Goal: Task Accomplishment & Management: Manage account settings

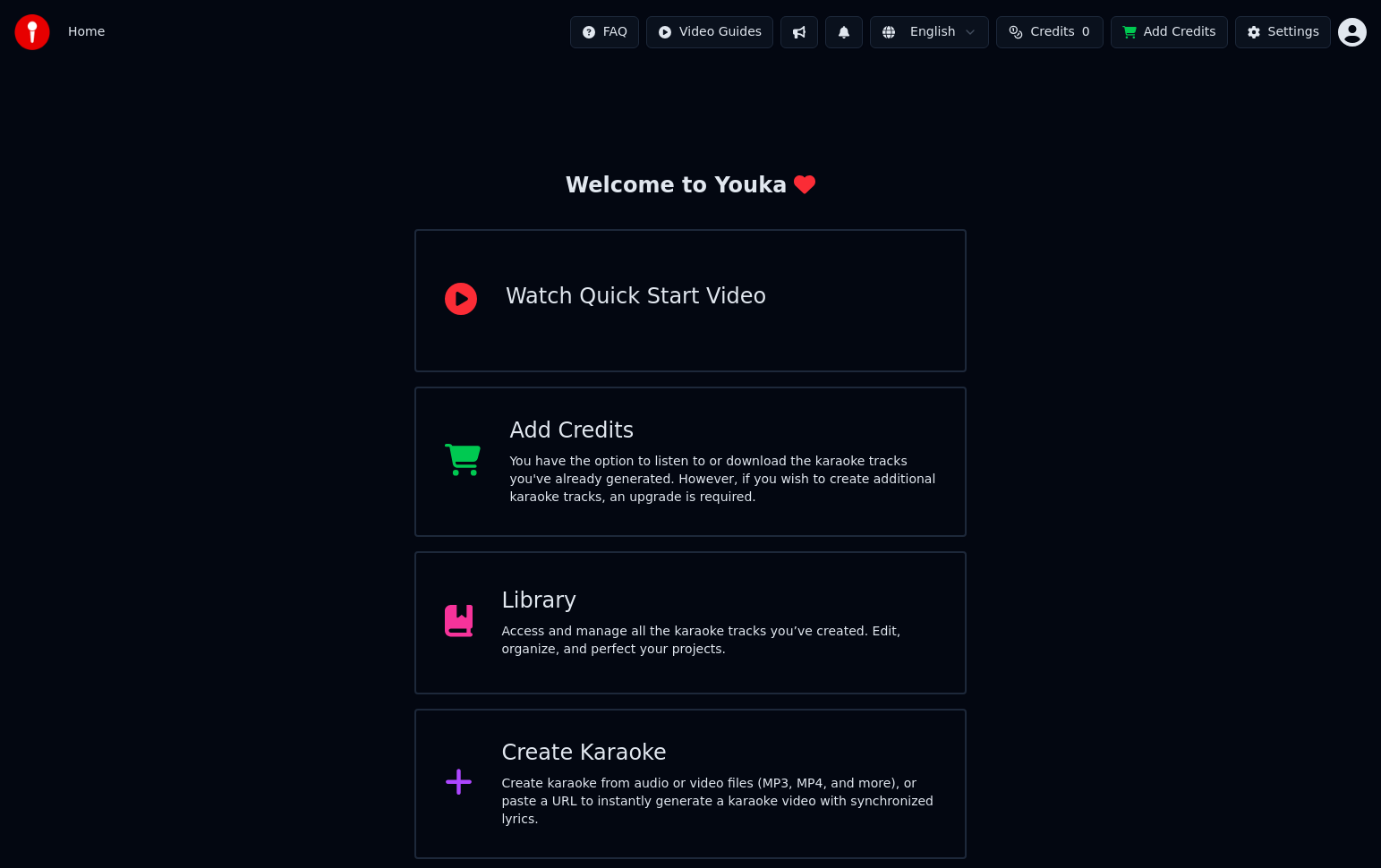
click at [580, 456] on div "You have the option to listen to or download the karaoke tracks you've already …" at bounding box center [722, 479] width 427 height 54
click at [1371, 36] on div "Home FAQ Video Guides 1 English Credits 0 Add Credits Settings" at bounding box center [690, 32] width 1381 height 64
click at [1354, 27] on html "Home FAQ Video Guides 1 English Credits 0 Add Credits Settings Welcome to Youka…" at bounding box center [690, 512] width 1381 height 1023
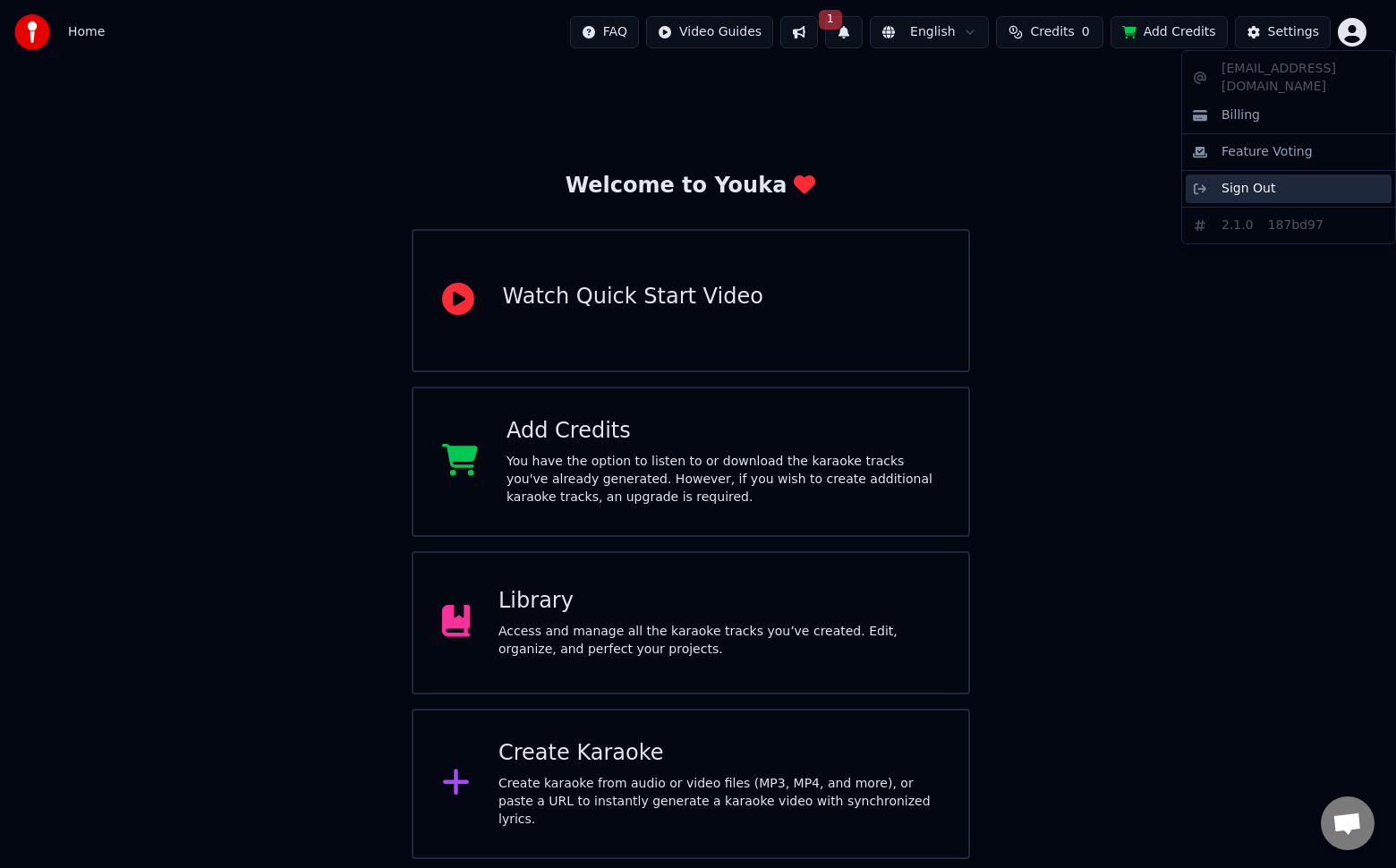
click at [1247, 180] on span "Sign Out" at bounding box center [1248, 189] width 54 height 18
